Goal: Register for event/course

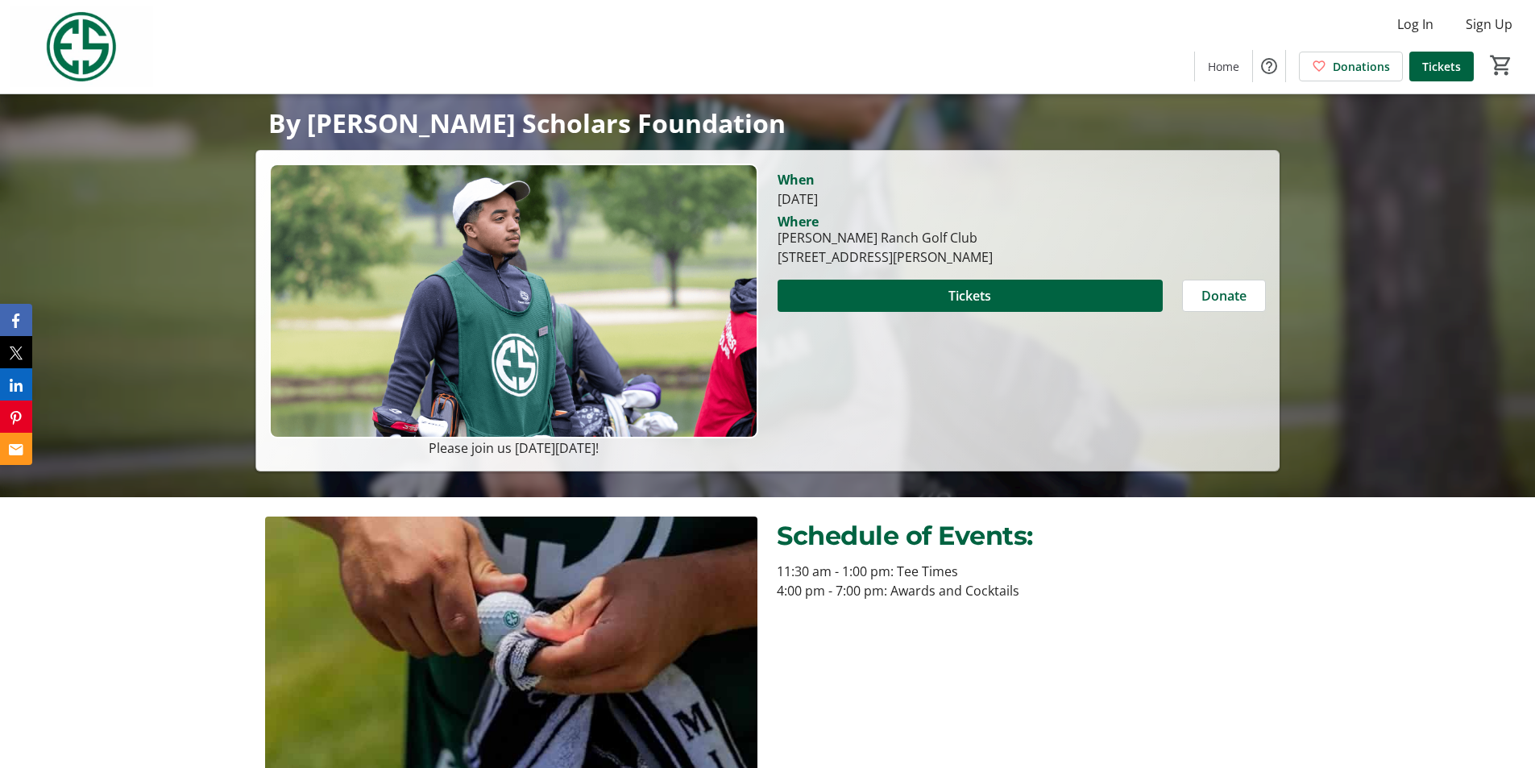
scroll to position [322, 0]
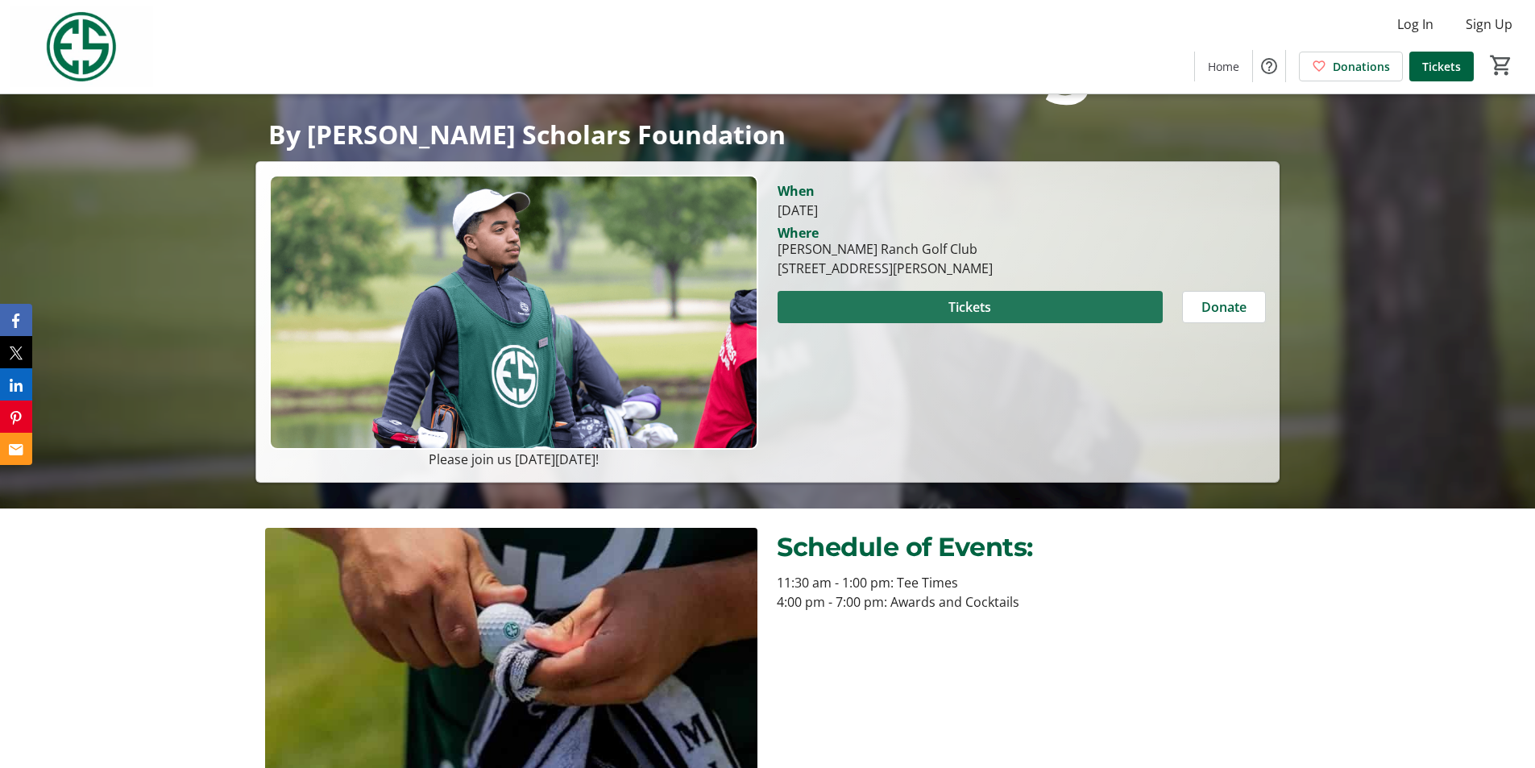
click at [983, 302] on span "Tickets" at bounding box center [969, 306] width 43 height 19
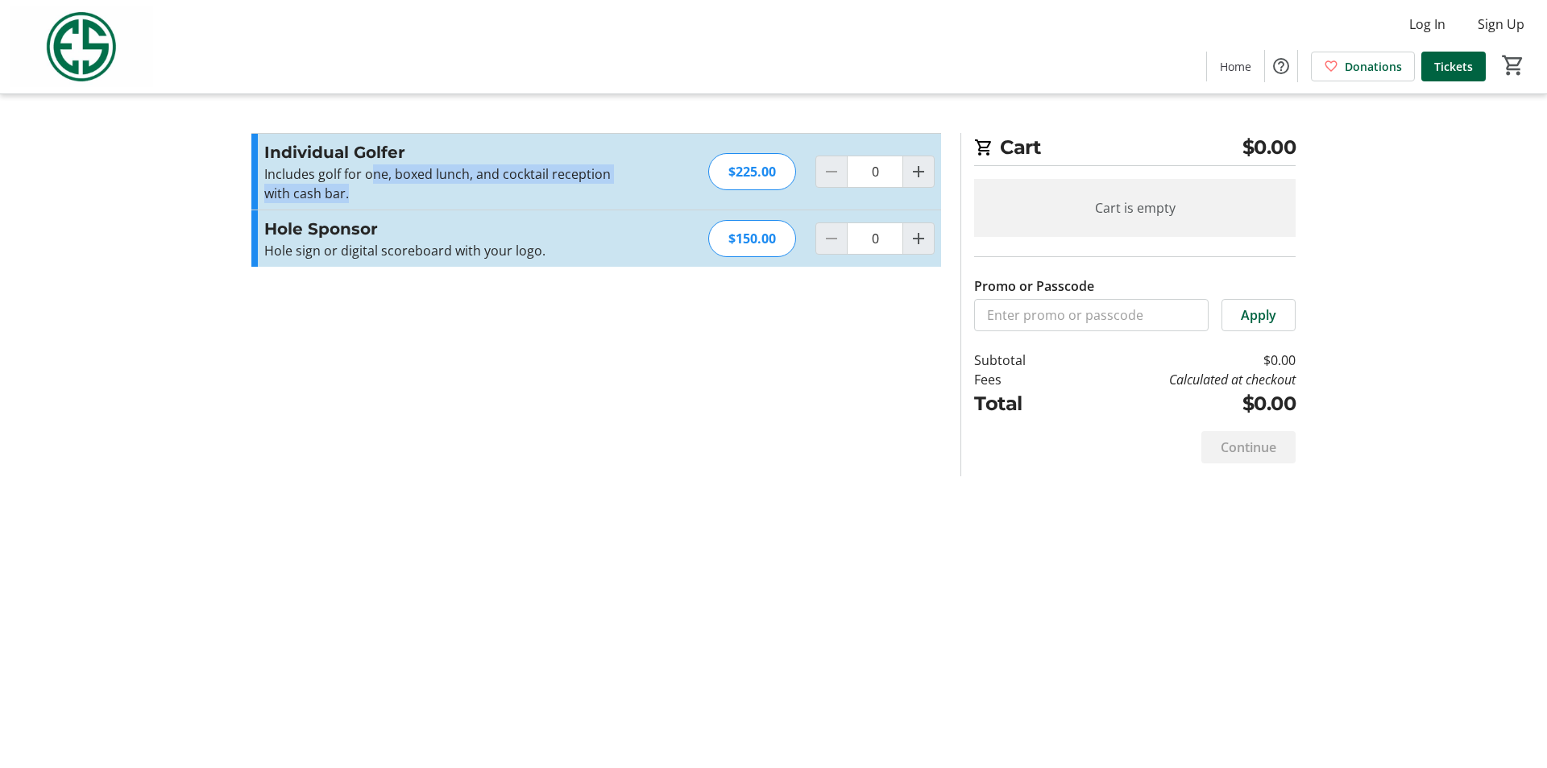
drag, startPoint x: 368, startPoint y: 176, endPoint x: 524, endPoint y: 185, distance: 155.8
click at [524, 185] on p "Includes golf for one, boxed lunch, and cocktail reception with cash bar." at bounding box center [440, 183] width 352 height 39
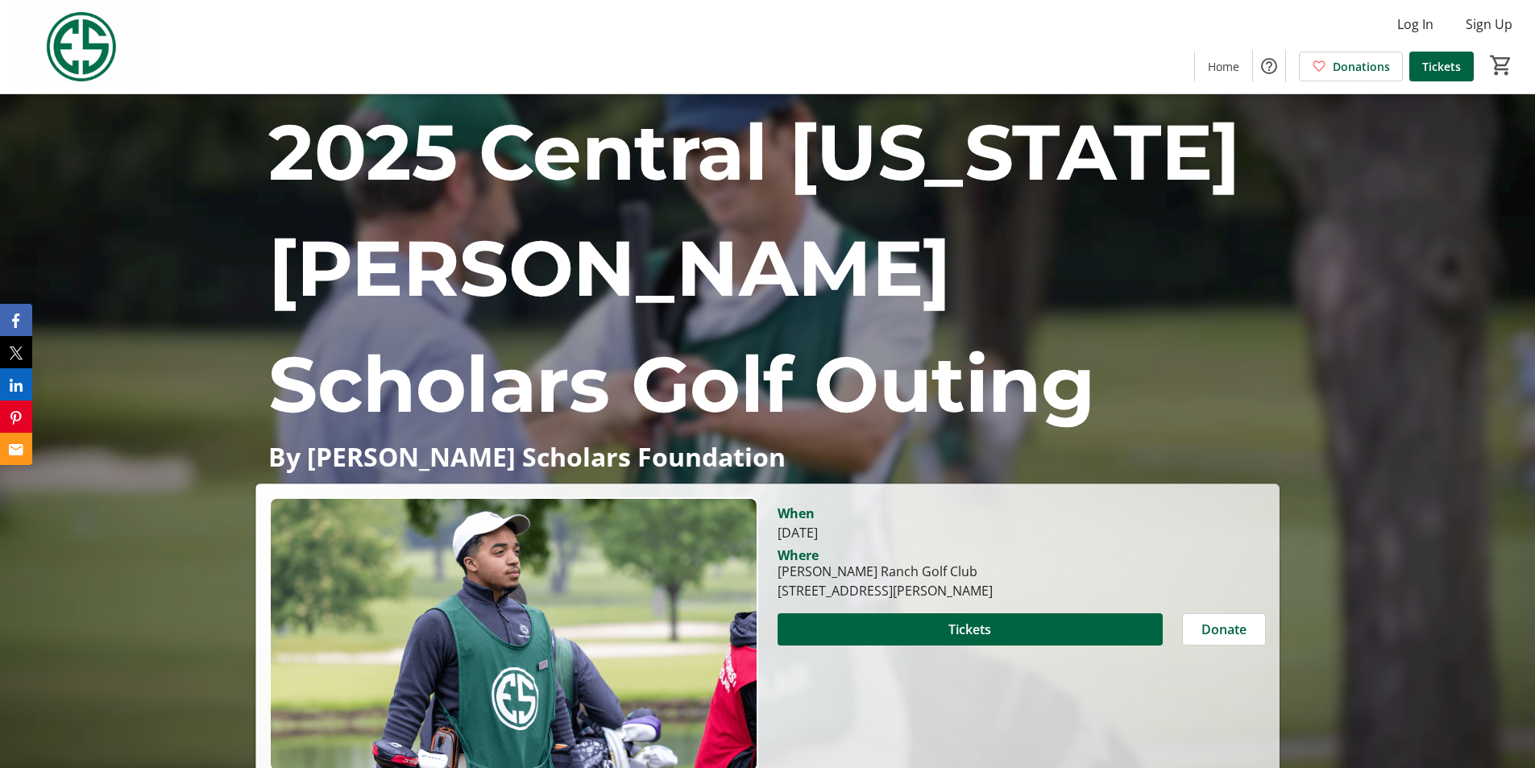
drag, startPoint x: 943, startPoint y: 525, endPoint x: 737, endPoint y: 509, distance: 206.9
click at [737, 509] on div "Please join us [DATE][DATE]! When [DATE] Where [PERSON_NAME][GEOGRAPHIC_DATA] […" at bounding box center [766, 644] width 1015 height 294
